Goal: Find specific page/section: Find specific page/section

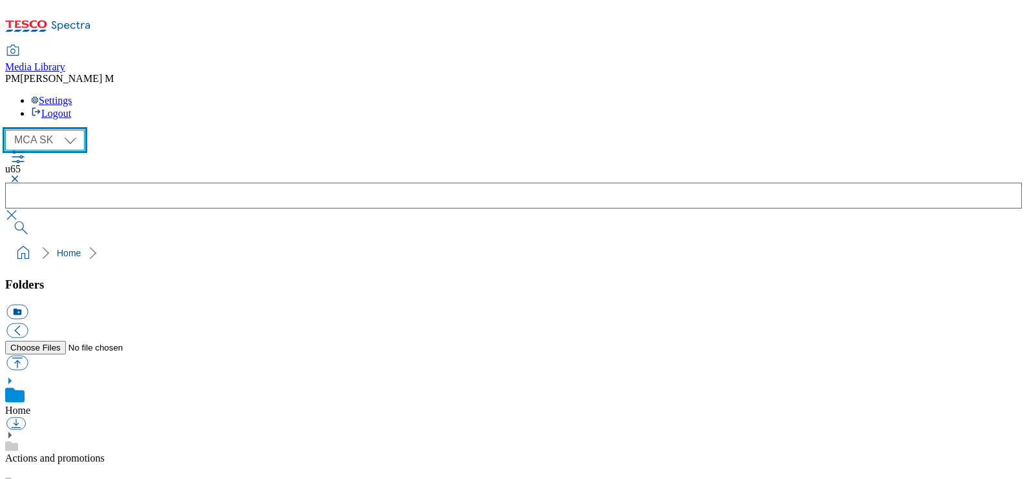
scroll to position [2, 0]
drag, startPoint x: 0, startPoint y: 0, endPoint x: 25, endPoint y: 74, distance: 78.5
click at [25, 130] on select "MCA CZ MCA HU MCA SK" at bounding box center [44, 140] width 79 height 21
select select "flare-mca-cz"
click at [8, 130] on select "MCA CZ MCA HU MCA SK" at bounding box center [44, 140] width 79 height 21
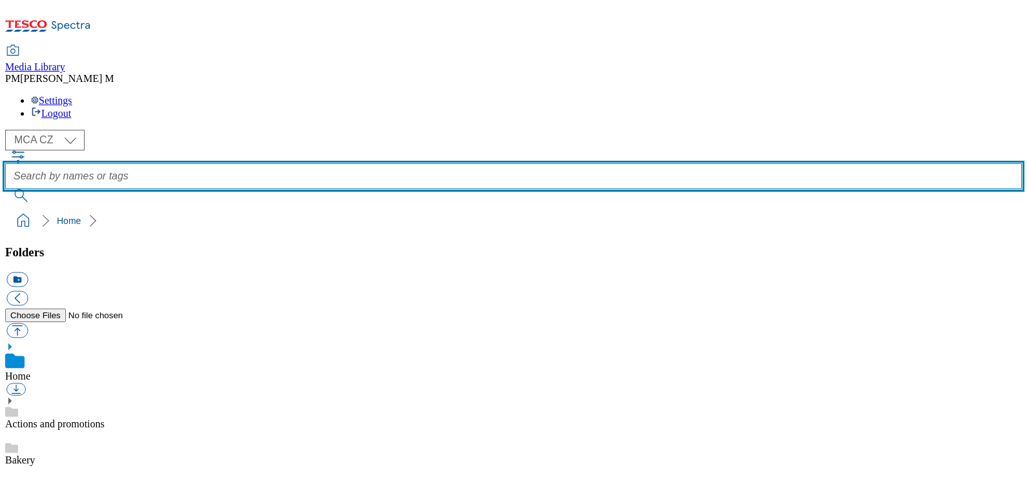
click at [474, 163] on input "text" at bounding box center [513, 176] width 1017 height 26
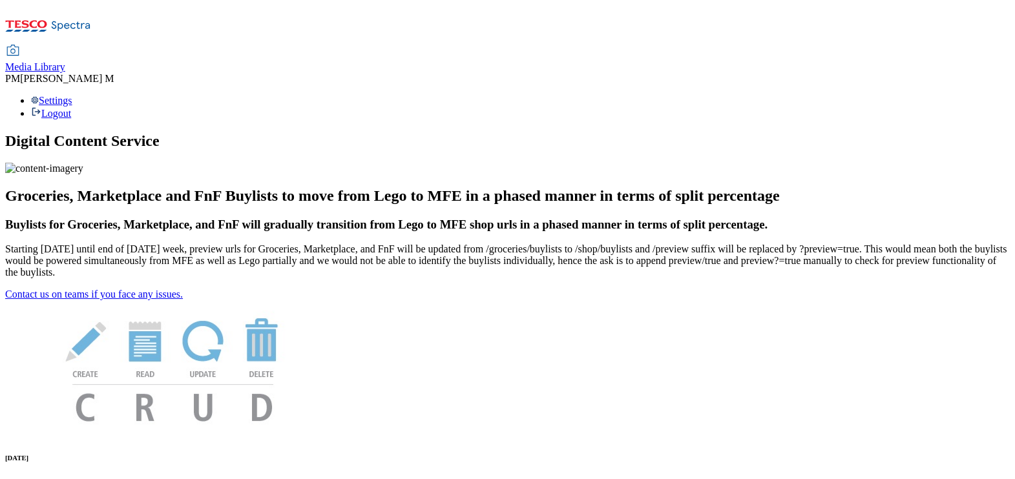
click at [65, 46] on link "Media Library" at bounding box center [35, 59] width 60 height 27
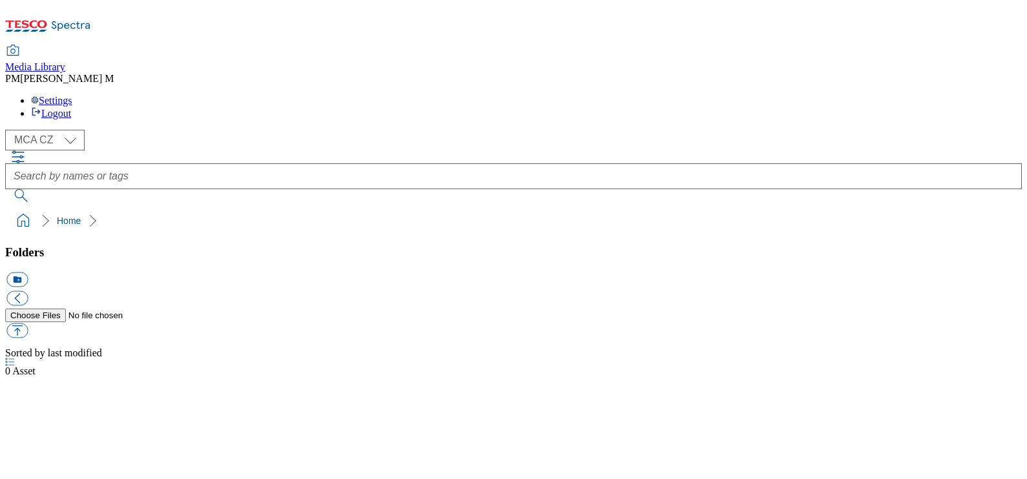
select select "flare-mca-cz"
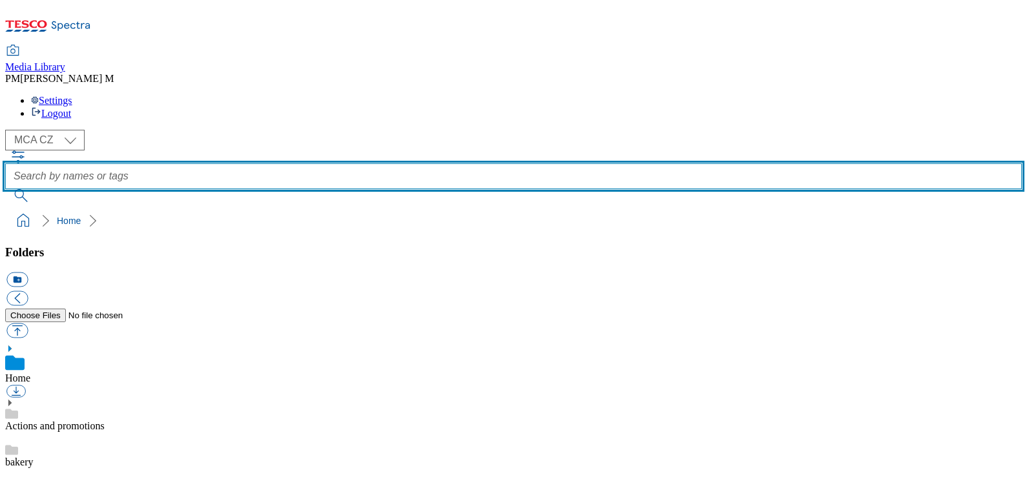
click at [482, 163] on input "text" at bounding box center [513, 176] width 1017 height 26
type input "mb4"
click at [5, 189] on button "submit" at bounding box center [22, 195] width 34 height 13
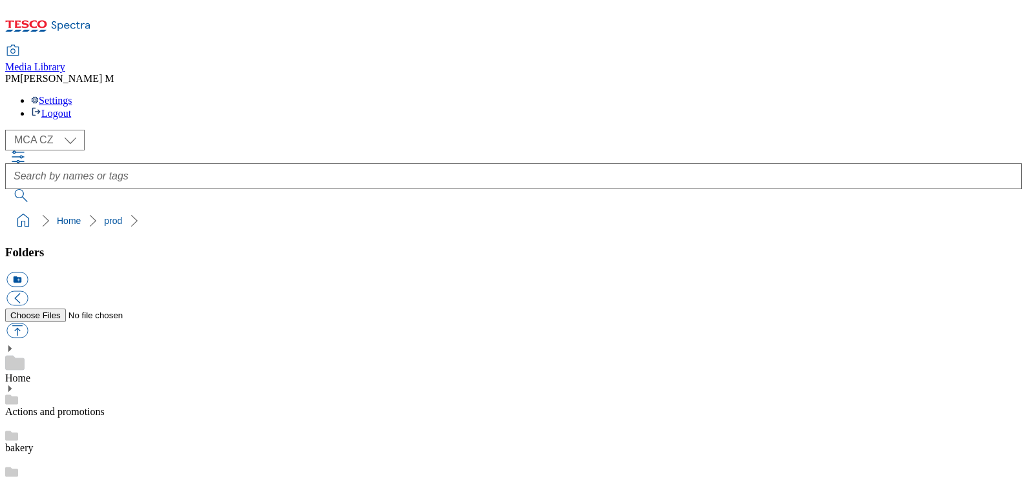
scroll to position [979, 0]
click at [64, 130] on select "MCA CZ MCA HU MCA SK" at bounding box center [44, 140] width 79 height 21
select select "flare-mca-sk"
click at [8, 130] on select "MCA CZ MCA HU MCA SK" at bounding box center [44, 140] width 79 height 21
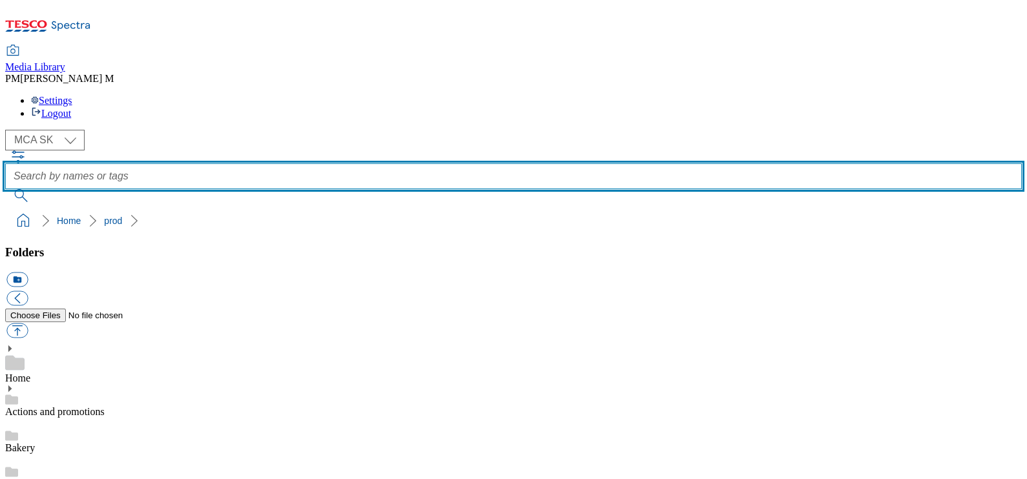
click at [426, 163] on input "text" at bounding box center [513, 176] width 1017 height 26
paste input "B92"
type input "B92"
click at [5, 189] on button "submit" at bounding box center [22, 195] width 34 height 13
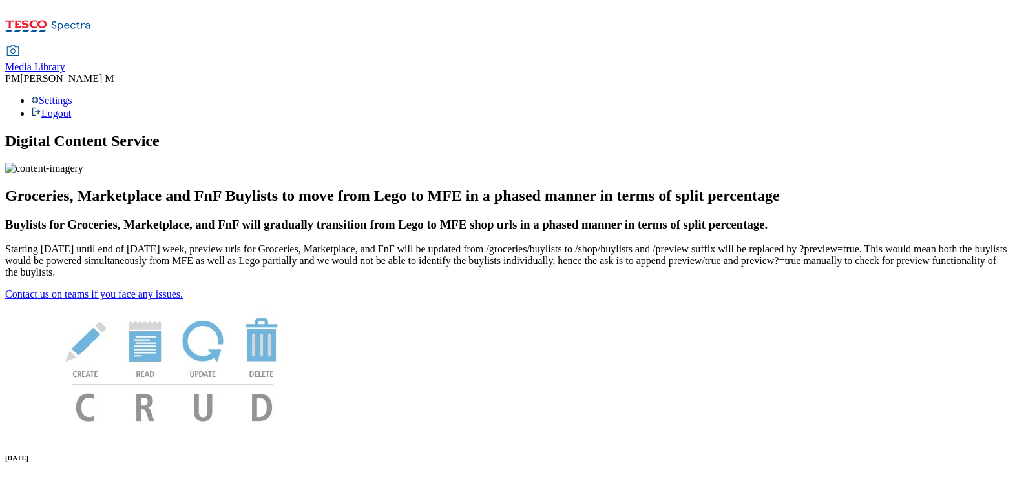
click at [65, 61] on span "Media Library" at bounding box center [35, 66] width 60 height 11
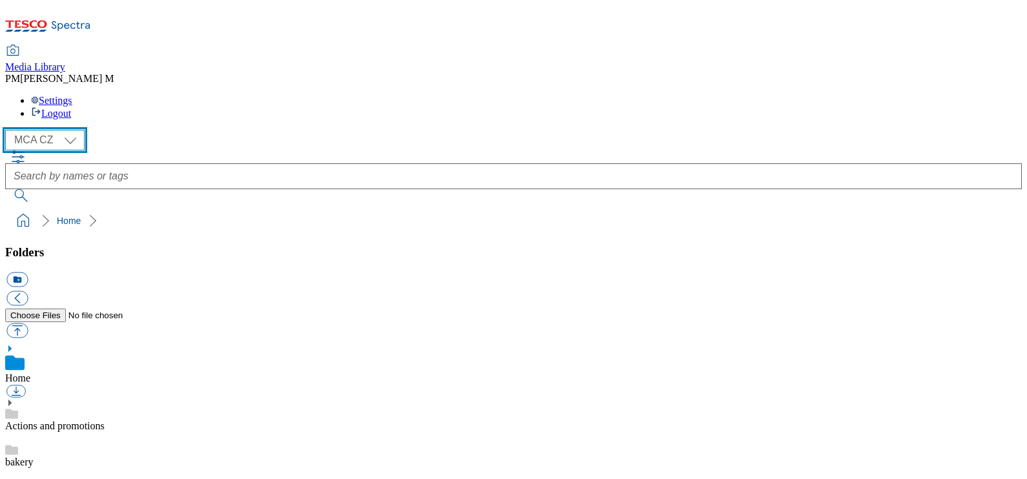
click at [67, 130] on select "MCA CZ MCA HU MCA SK" at bounding box center [44, 140] width 79 height 21
select select "flare-mca-sk"
click at [8, 130] on select "MCA CZ MCA HU MCA SK" at bounding box center [44, 140] width 79 height 21
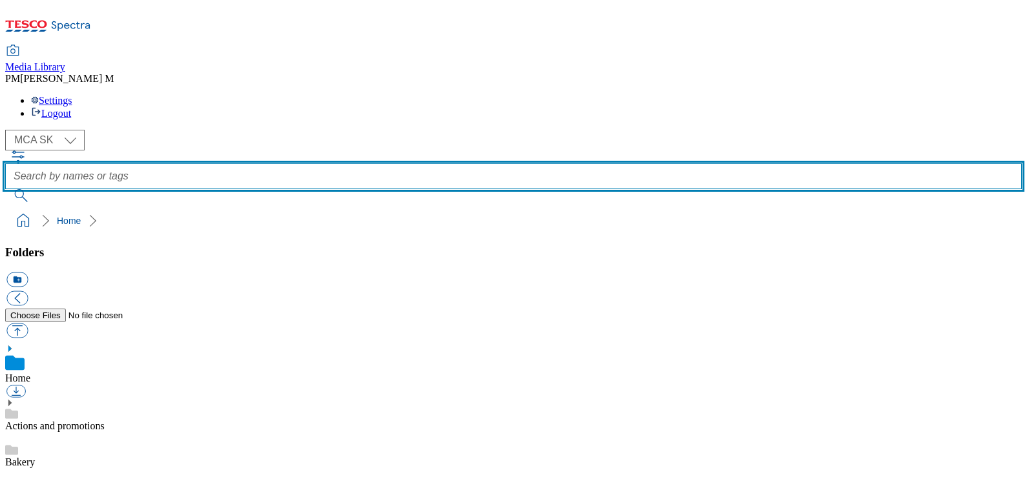
click at [398, 163] on input "text" at bounding box center [513, 176] width 1017 height 26
click at [401, 163] on input "text" at bounding box center [513, 176] width 1017 height 26
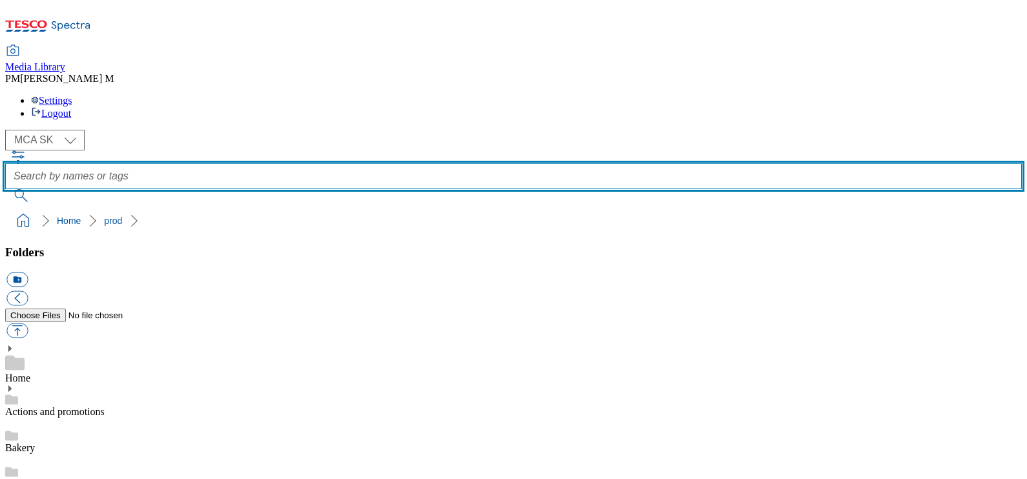
click at [475, 163] on input "text" at bounding box center [513, 176] width 1017 height 26
paste input "B92"
type input "B92"
click at [5, 189] on button "submit" at bounding box center [22, 195] width 34 height 13
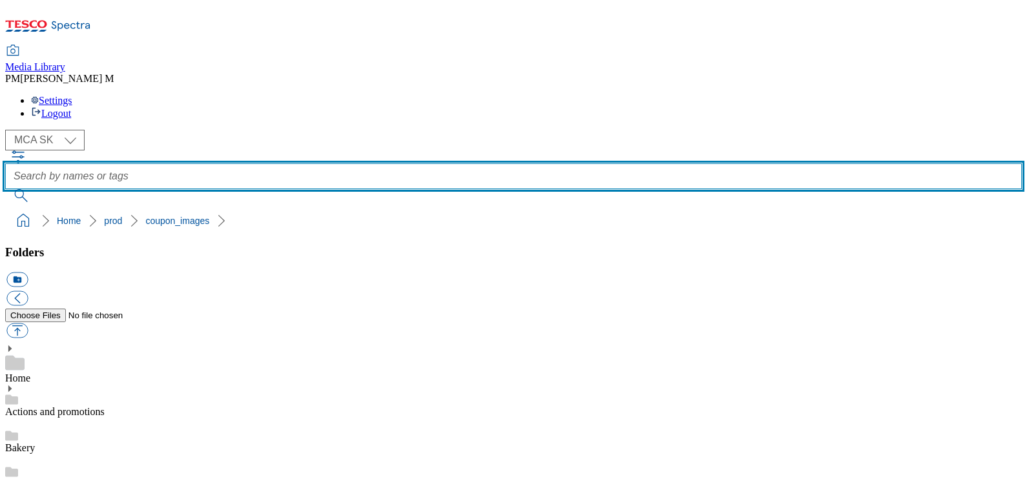
click at [467, 163] on input "text" at bounding box center [513, 176] width 1017 height 26
paste input "B92"
type input "B92"
click at [5, 189] on button "submit" at bounding box center [22, 195] width 34 height 13
